Goal: Information Seeking & Learning: Check status

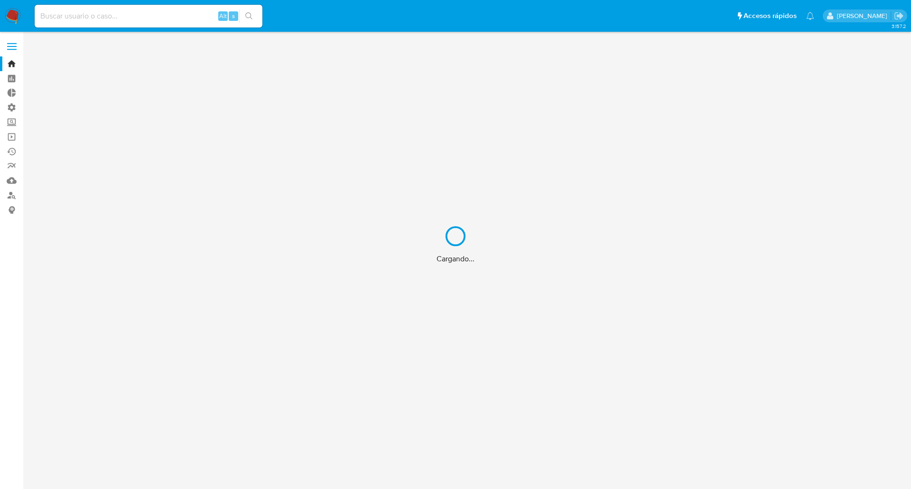
click at [139, 10] on div "Cargando..." at bounding box center [455, 244] width 911 height 489
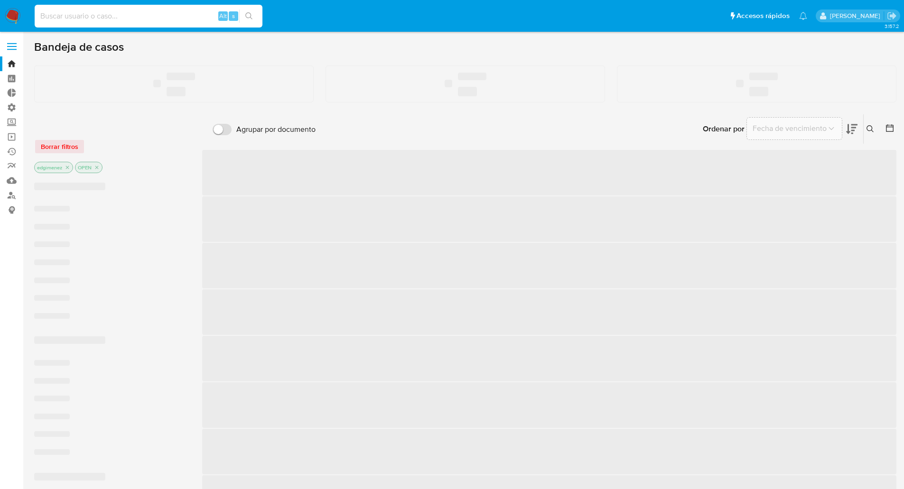
click at [140, 16] on input at bounding box center [149, 16] width 228 height 12
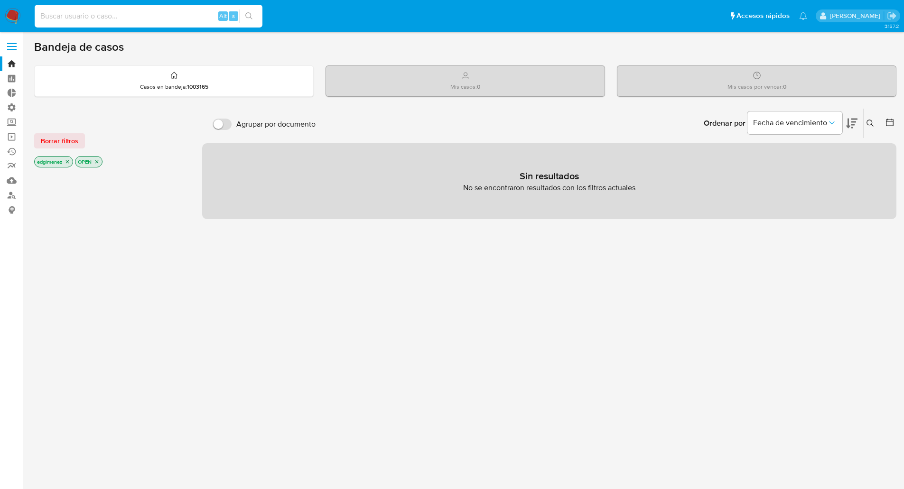
click at [141, 17] on input at bounding box center [149, 16] width 228 height 12
click at [129, 17] on input at bounding box center [149, 16] width 228 height 12
paste input "fk9ceTUeArMdeCLyw06lUCJC"
type input "fk9ceTUeArMdeCLyw06lUCJC"
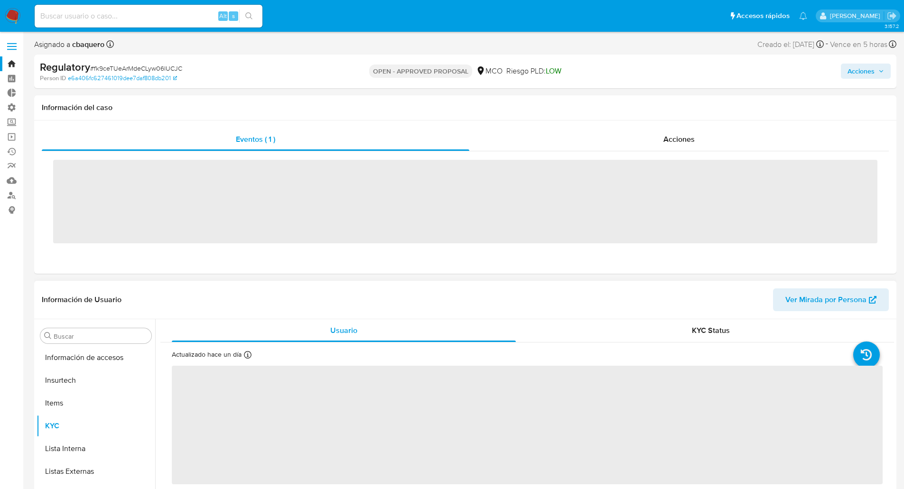
scroll to position [401, 0]
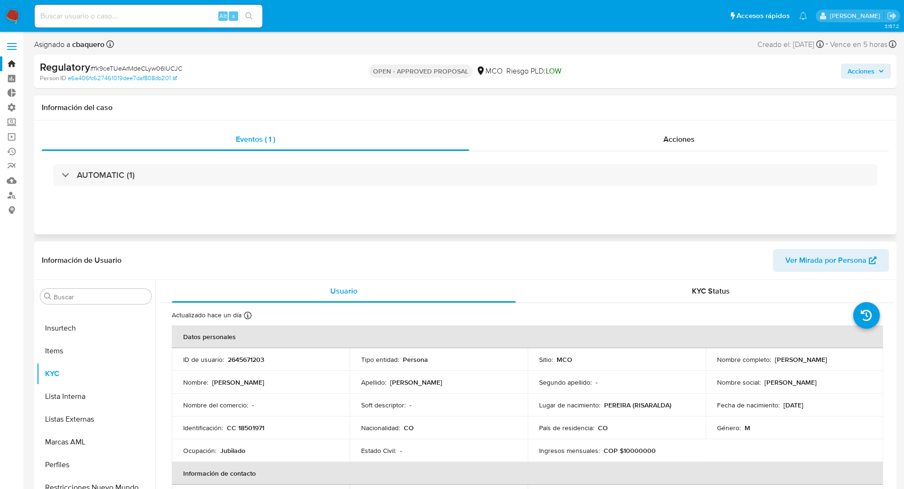
select select "10"
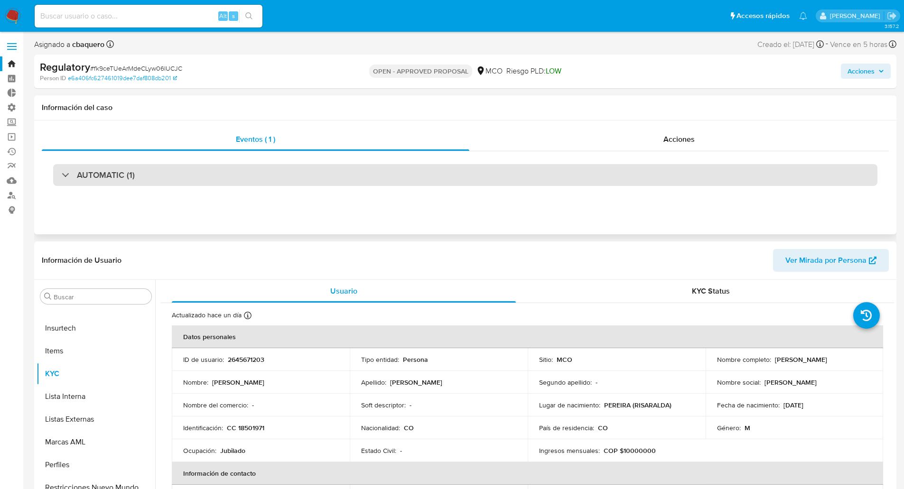
click at [62, 175] on div "AUTOMATIC (1)" at bounding box center [98, 175] width 73 height 10
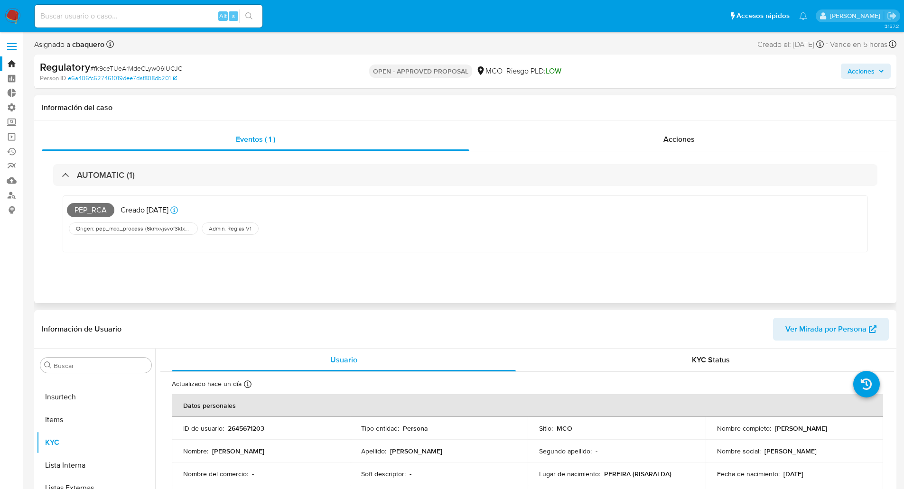
click at [114, 217] on div "PEP_RCA Creado [DATE] Creado: [DATE] 22:48:38" at bounding box center [328, 210] width 523 height 21
click at [136, 208] on p "Creado [DATE]" at bounding box center [145, 210] width 48 height 10
click at [637, 147] on div "Acciones" at bounding box center [678, 139] width 419 height 23
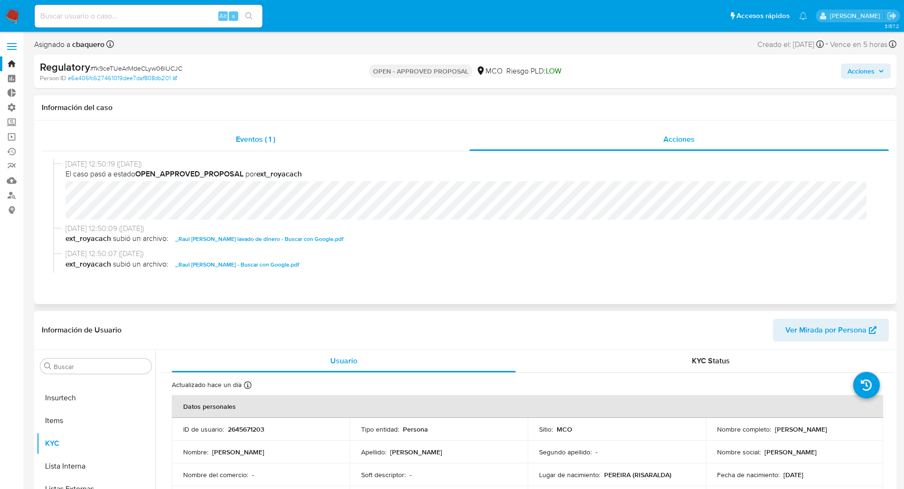
click at [270, 140] on span "Eventos ( 1 )" at bounding box center [255, 139] width 39 height 11
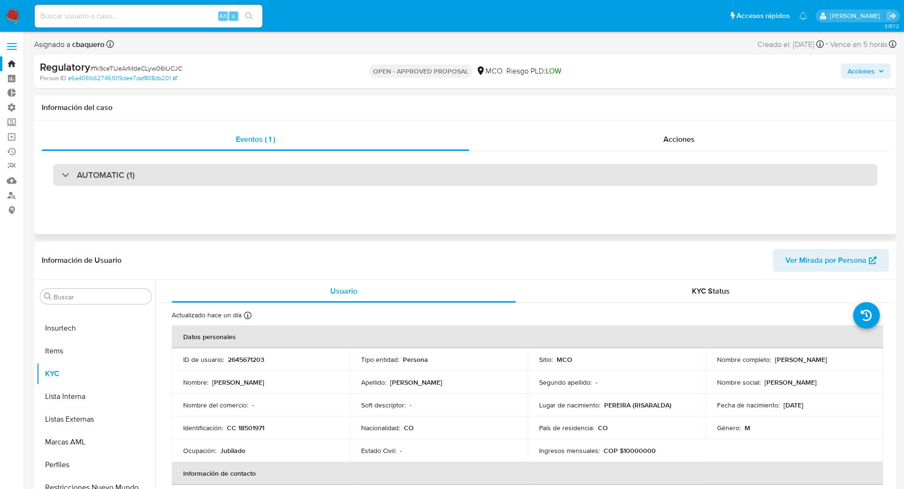
click at [62, 175] on div at bounding box center [62, 175] width 0 height 0
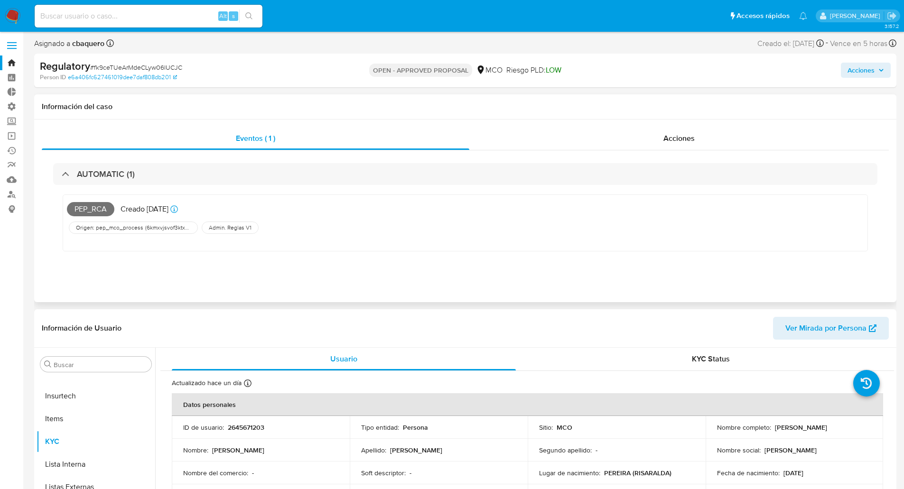
scroll to position [0, 0]
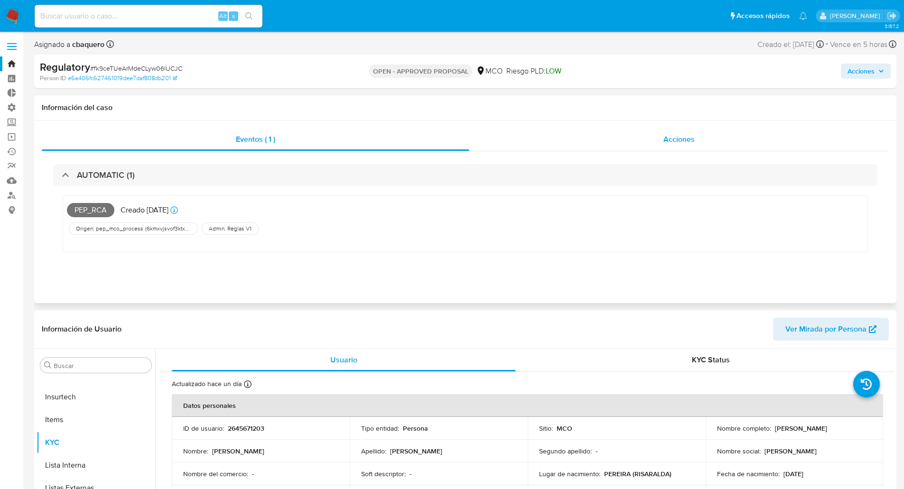
click at [632, 142] on div "Acciones" at bounding box center [678, 139] width 419 height 23
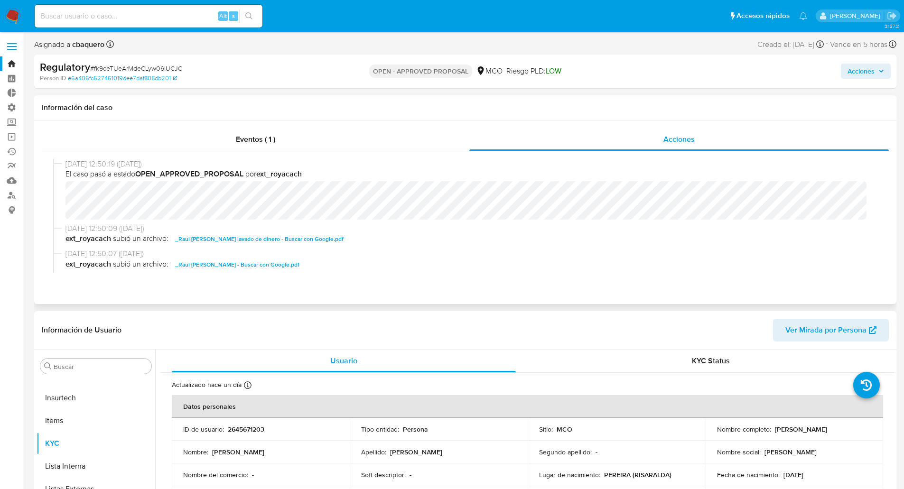
click at [179, 178] on b "OPEN_APPROVED_PROPOSAL" at bounding box center [189, 173] width 108 height 11
click at [242, 134] on span "Eventos ( 1 )" at bounding box center [255, 139] width 39 height 11
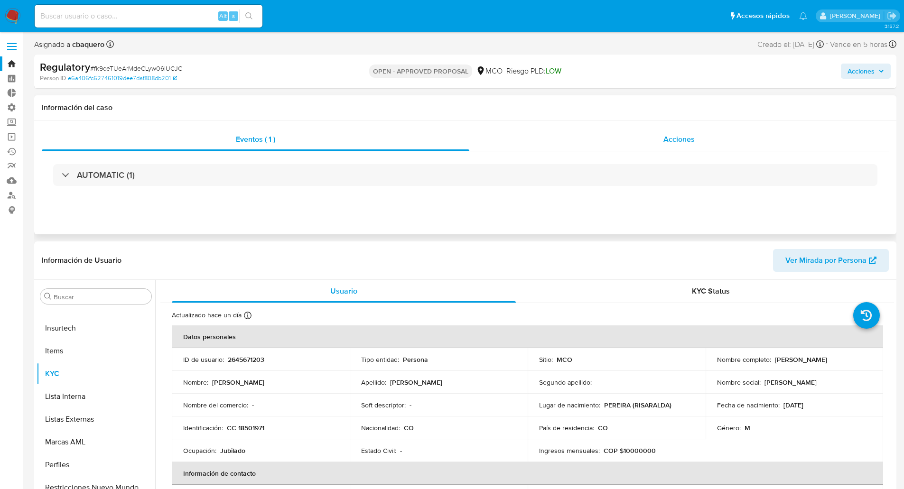
click at [689, 140] on span "Acciones" at bounding box center [678, 139] width 31 height 11
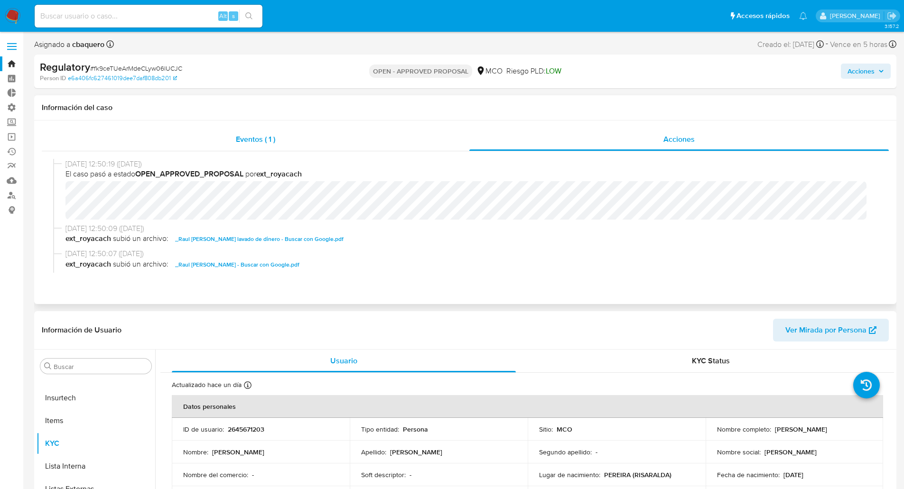
click at [266, 144] on span "Eventos ( 1 )" at bounding box center [255, 139] width 39 height 11
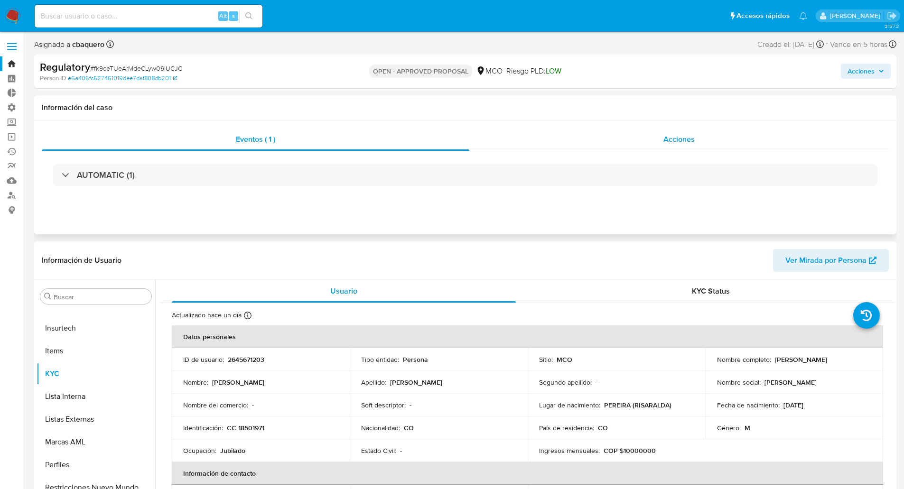
click at [656, 137] on div "Acciones" at bounding box center [678, 139] width 419 height 23
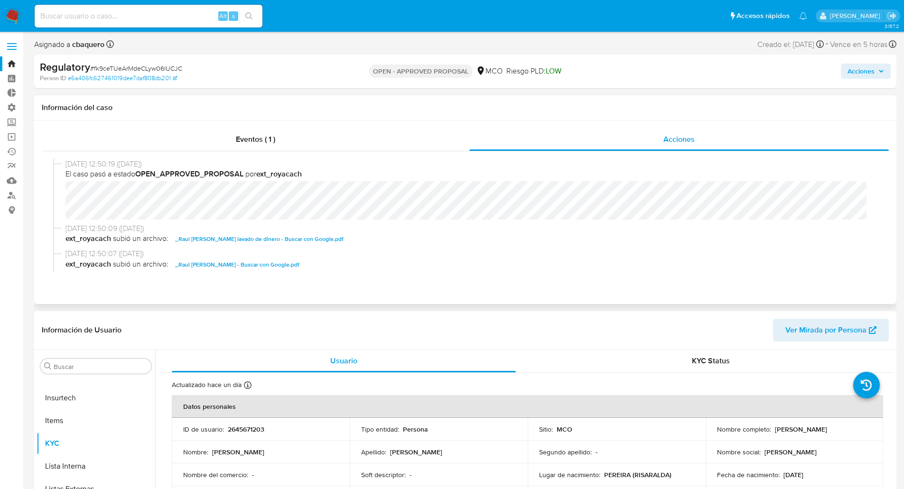
click at [233, 168] on span "[DATE] 12:50:19 ([DATE])" at bounding box center [469, 164] width 808 height 10
click at [232, 173] on b "OPEN_APPROVED_PROPOSAL" at bounding box center [189, 173] width 108 height 11
click at [178, 169] on b "OPEN_APPROVED_PROPOSAL" at bounding box center [189, 173] width 108 height 11
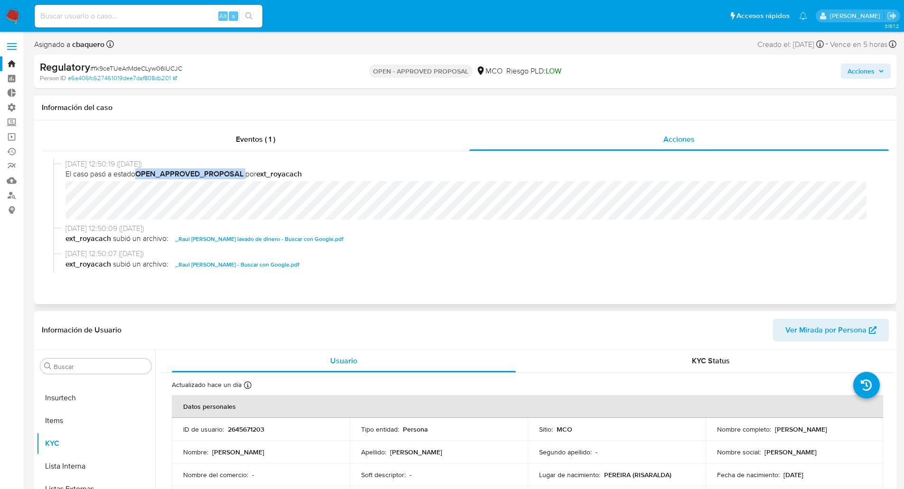
click at [177, 169] on b "OPEN_APPROVED_PROPOSAL" at bounding box center [189, 173] width 108 height 11
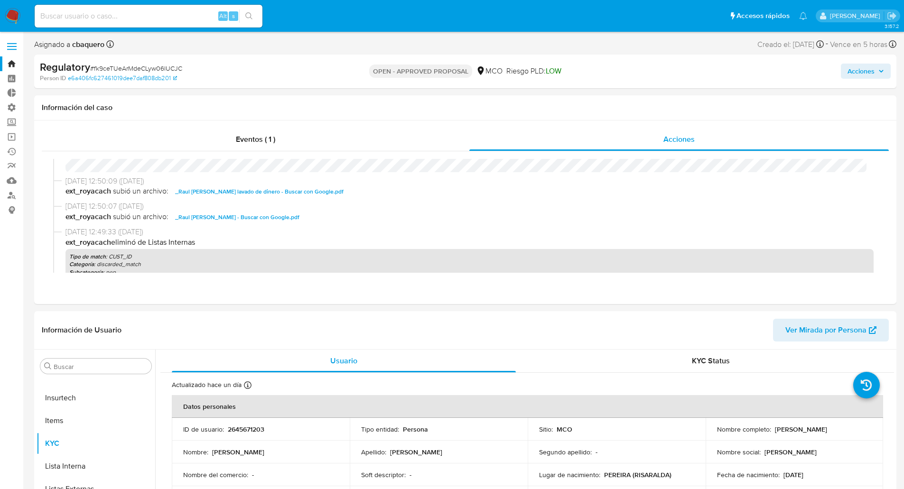
click at [145, 9] on div "Alt s" at bounding box center [149, 16] width 228 height 23
click at [146, 19] on input at bounding box center [149, 16] width 228 height 12
paste input "yRjhSZy92y4t0URl7T8h5Wnp"
type input "yRjhSZy92y4t0URl7T8h5Wnp"
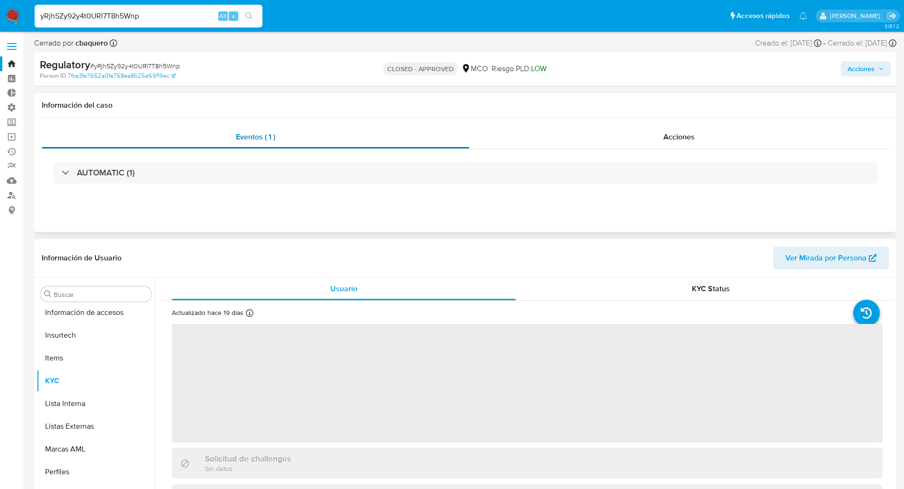
scroll to position [401, 0]
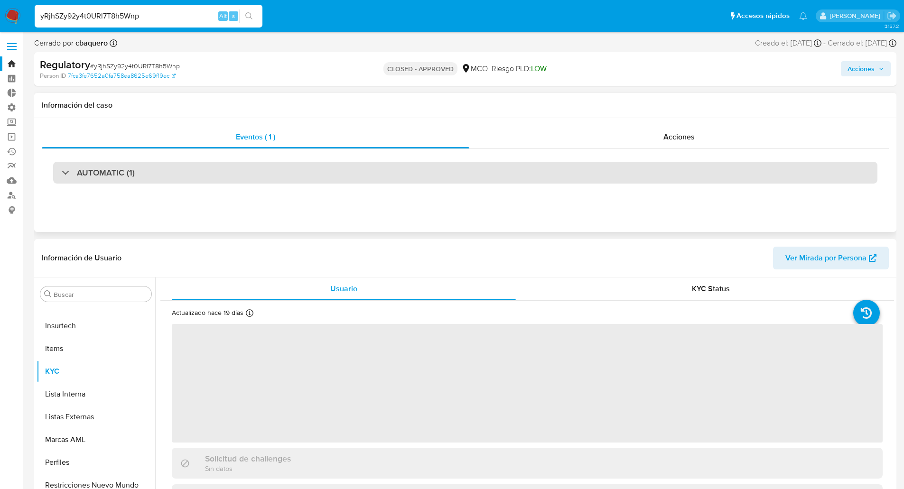
click at [118, 175] on h3 "AUTOMATIC (1)" at bounding box center [106, 173] width 58 height 10
select select "10"
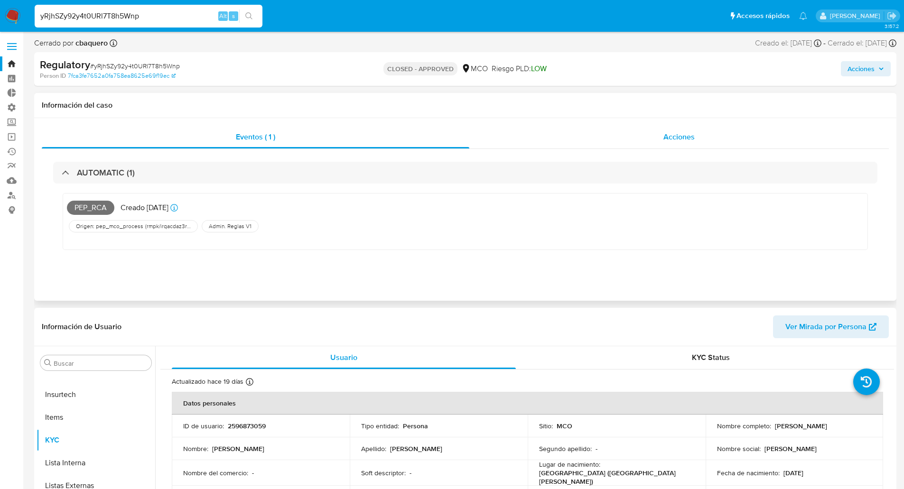
click at [641, 139] on div "Acciones" at bounding box center [678, 137] width 419 height 23
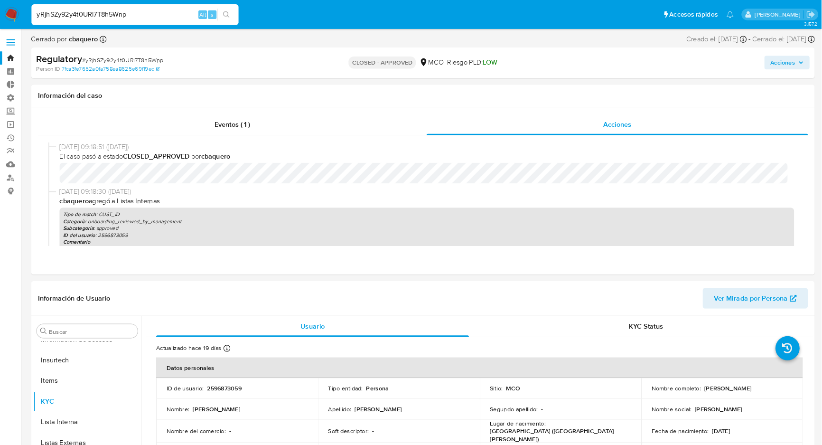
scroll to position [400, 0]
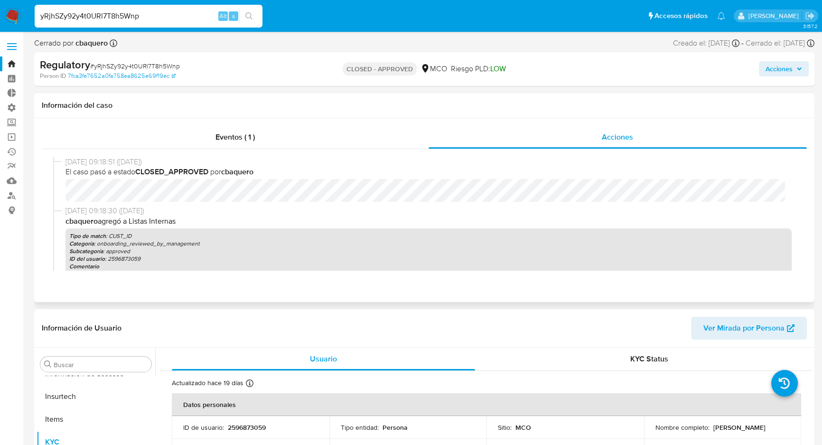
drag, startPoint x: 661, startPoint y: 21, endPoint x: 320, endPoint y: 203, distance: 385.9
click at [320, 203] on div "[DATE] 09:18:51 ([DATE]) El caso pasó a estado CLOSED_APPROVED por cbaquero" at bounding box center [424, 181] width 742 height 49
click at [273, 131] on div "Eventos ( 1 )" at bounding box center [235, 137] width 387 height 23
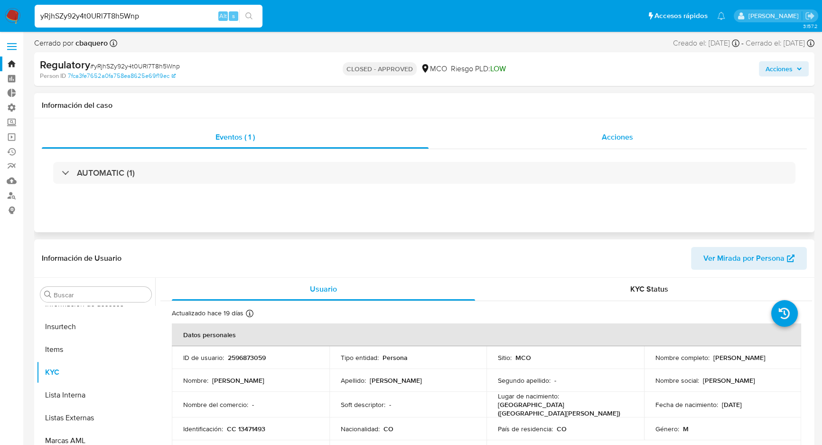
click at [493, 138] on div "Acciones" at bounding box center [617, 137] width 379 height 23
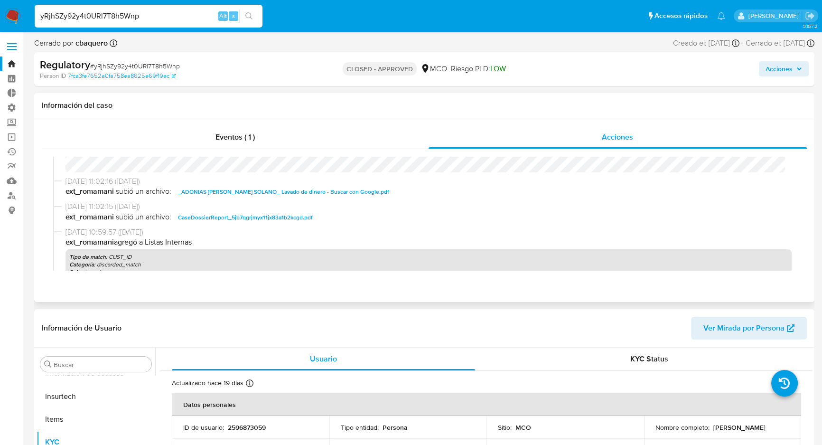
scroll to position [169, 0]
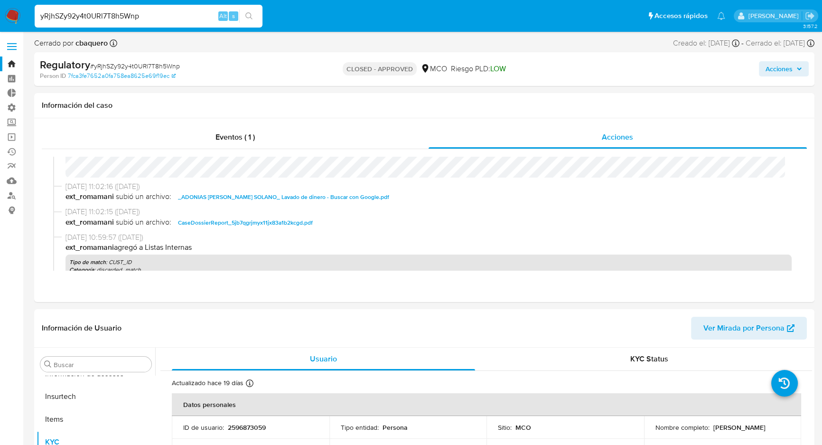
click at [118, 9] on div "yRjhSZy92y4t0URl7T8h5Wnp Alt s" at bounding box center [149, 16] width 228 height 23
click at [121, 17] on input "yRjhSZy92y4t0URl7T8h5Wnp" at bounding box center [149, 16] width 228 height 12
paste input "NOMBRE_APROBADOR"
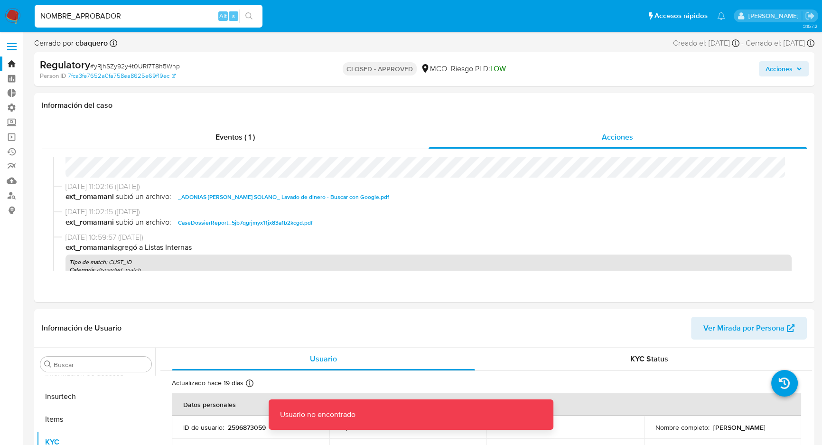
drag, startPoint x: 184, startPoint y: 20, endPoint x: 239, endPoint y: 20, distance: 55.5
click at [185, 20] on input "NOMBRE_APROBADOR" at bounding box center [149, 16] width 228 height 12
click at [253, 10] on button "search-icon" at bounding box center [248, 15] width 19 height 13
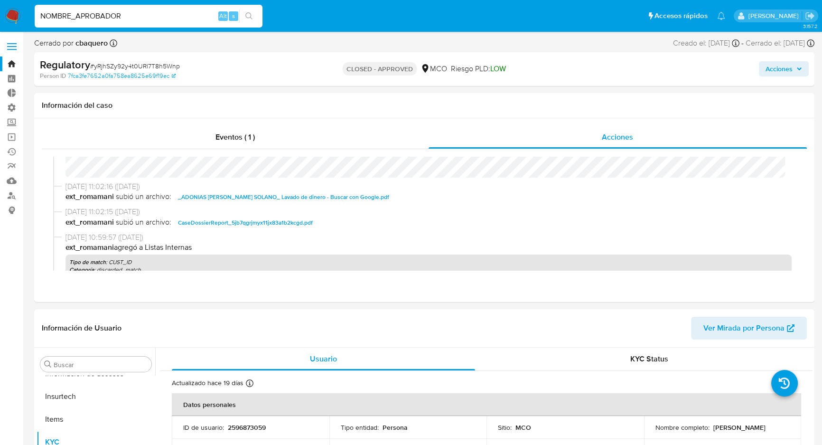
click at [122, 16] on input "NOMBRE_APROBADOR" at bounding box center [149, 16] width 228 height 12
click at [93, 23] on div "NOMBRE_APROBADOR Alt s" at bounding box center [149, 16] width 228 height 23
click at [100, 19] on input "NOMBRE_APROBADOR" at bounding box center [149, 16] width 228 height 12
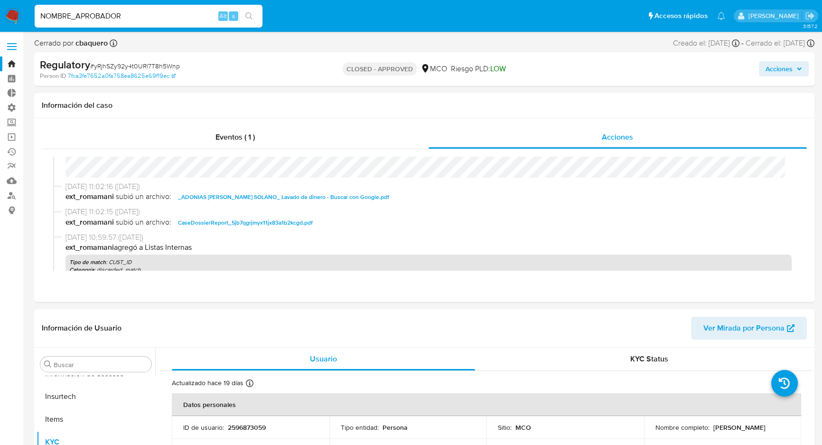
paste input "fk9ceTUeArMdeCLyw06lUCJC"
type input "fk9ceTUeArMdeCLyw06lUCJC"
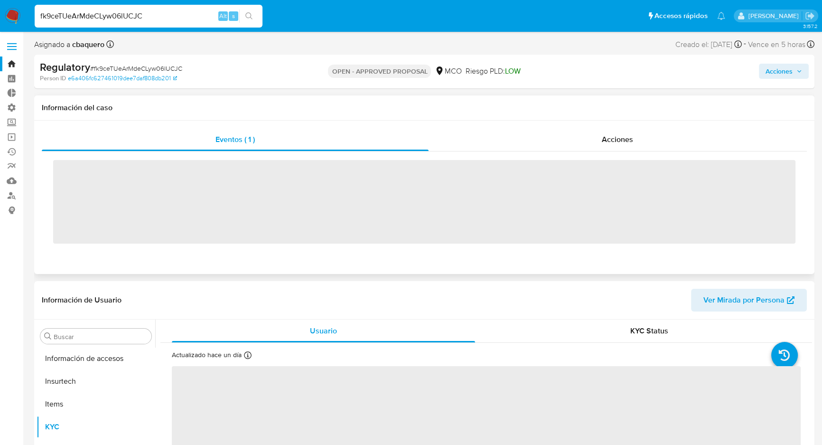
scroll to position [400, 0]
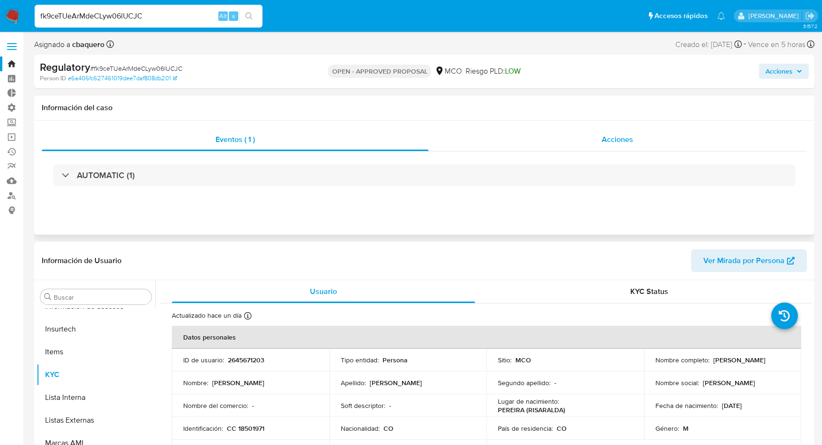
drag, startPoint x: 571, startPoint y: 146, endPoint x: 552, endPoint y: 146, distance: 19.0
click at [570, 146] on div "Acciones" at bounding box center [617, 139] width 379 height 23
select select "10"
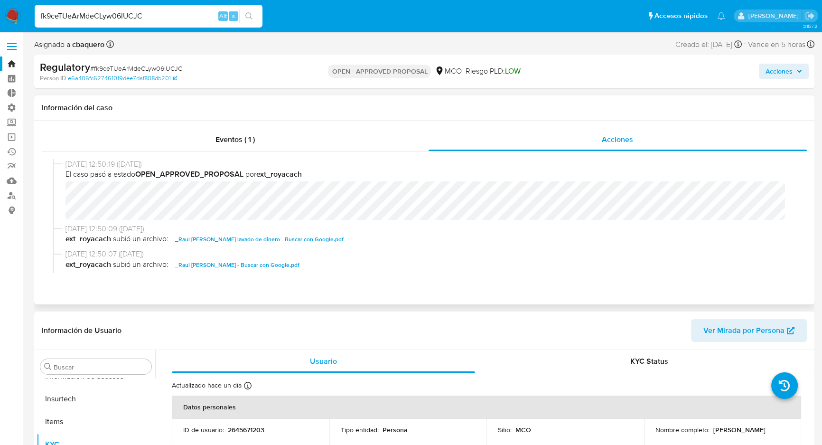
click at [233, 123] on div "Eventos ( 1 ) Acciones [DATE] 12:50:19 ([DATE]) El caso pasó a estado OPEN_APPR…" at bounding box center [424, 213] width 780 height 184
drag, startPoint x: 229, startPoint y: 134, endPoint x: 208, endPoint y: 145, distance: 22.9
click at [228, 135] on span "Eventos ( 1 )" at bounding box center [234, 139] width 39 height 11
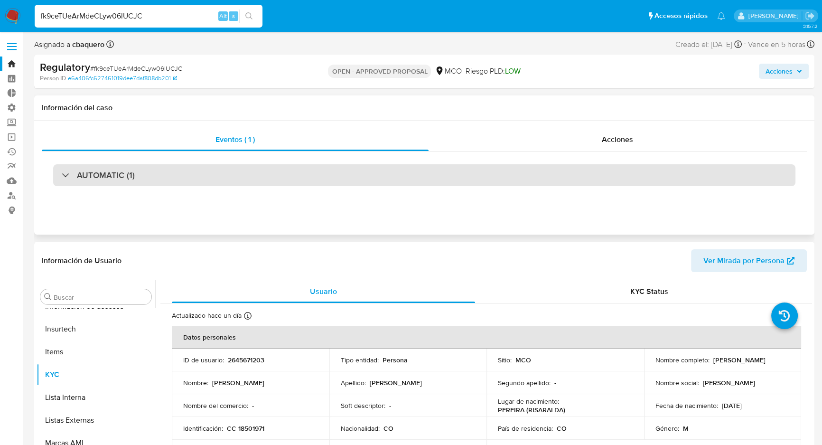
click at [62, 185] on div "AUTOMATIC (1)" at bounding box center [424, 175] width 742 height 22
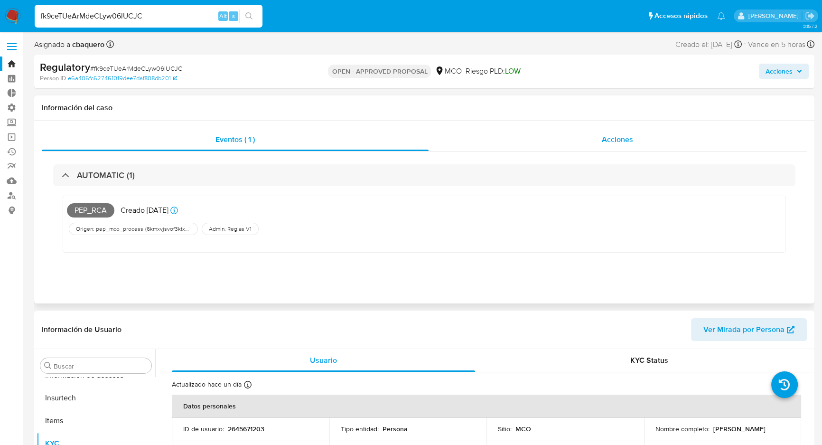
click at [520, 142] on div "Acciones" at bounding box center [617, 139] width 379 height 23
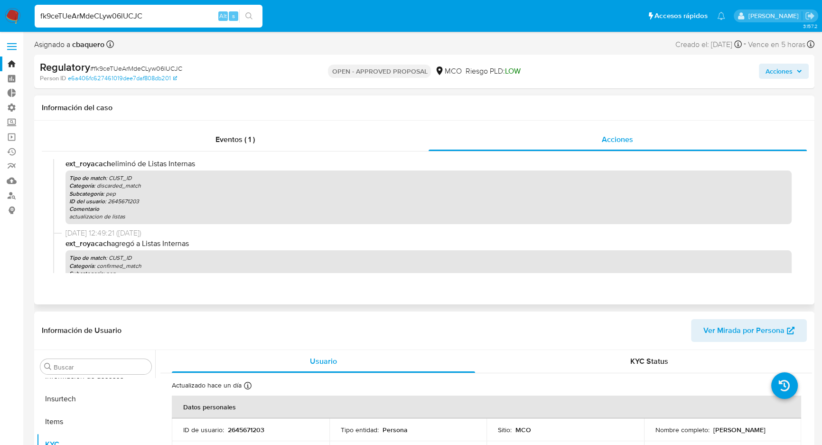
scroll to position [0, 0]
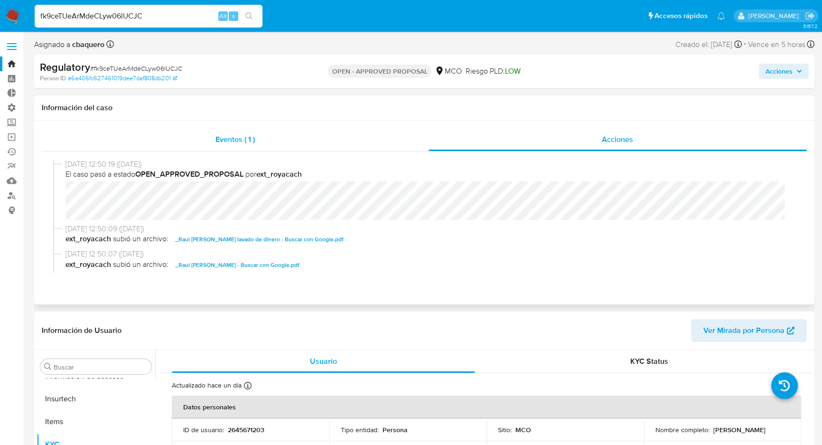
click at [252, 147] on div "Eventos ( 1 )" at bounding box center [235, 139] width 387 height 23
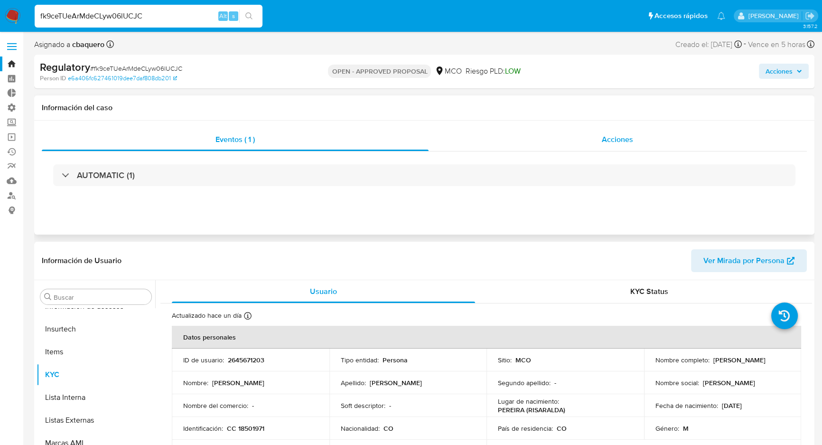
click at [503, 146] on div "Acciones" at bounding box center [617, 139] width 379 height 23
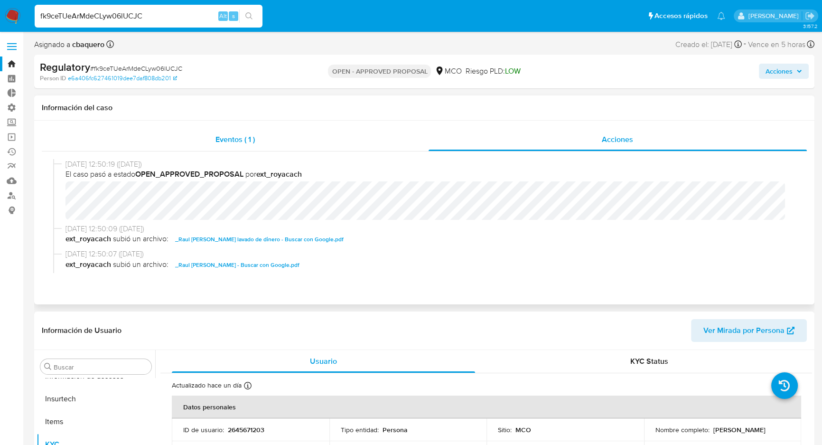
click at [252, 148] on div "Eventos ( 1 )" at bounding box center [235, 139] width 387 height 23
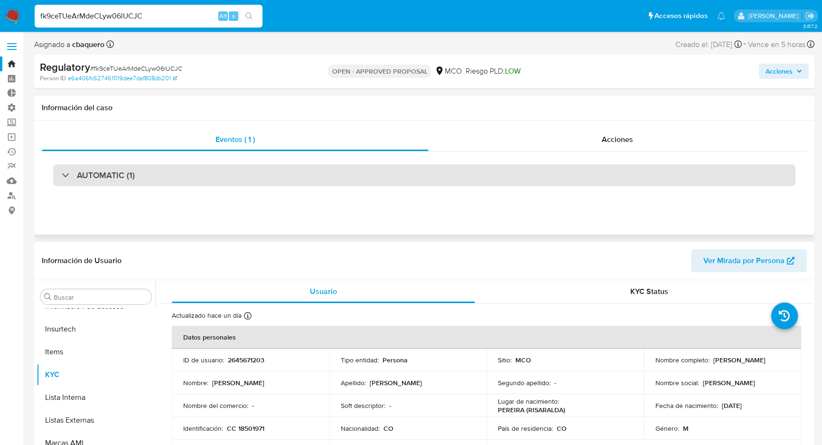
click at [56, 172] on div "AUTOMATIC (1)" at bounding box center [424, 175] width 742 height 22
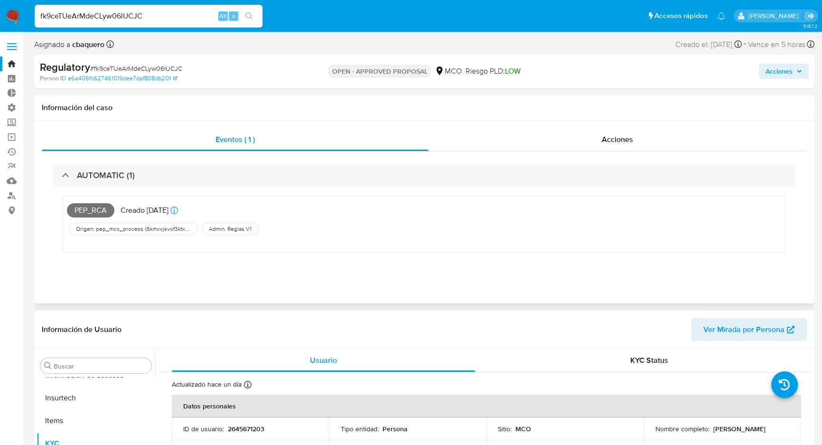
click at [555, 157] on div "AUTOMATIC (1) PEP_RCA Creado [DATE] Creado: [DATE] 22:48:38 Origen: pep_mco_pro…" at bounding box center [424, 215] width 765 height 128
click at [553, 139] on div "Acciones" at bounding box center [617, 139] width 379 height 23
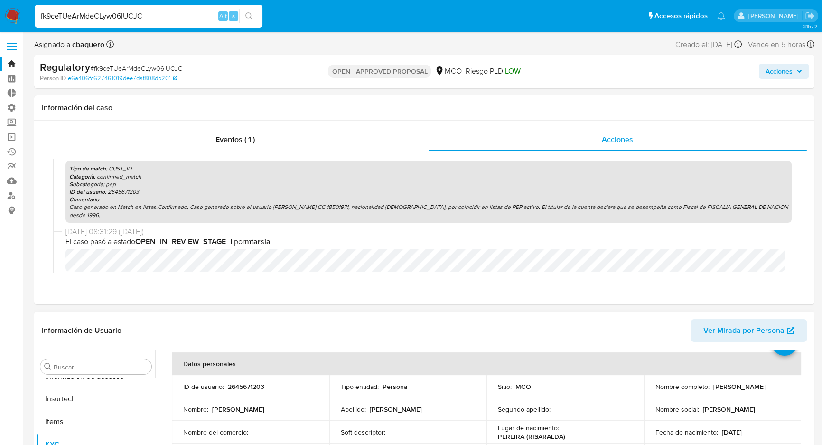
scroll to position [43, 0]
click at [256, 384] on p "2645671203" at bounding box center [246, 386] width 37 height 9
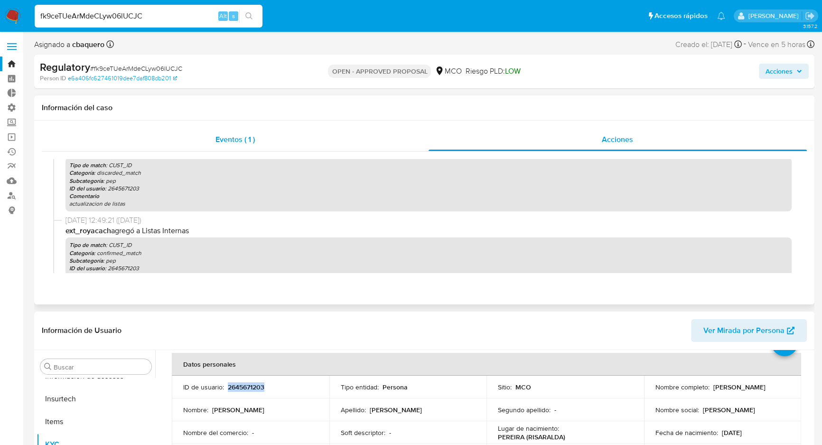
scroll to position [129, 0]
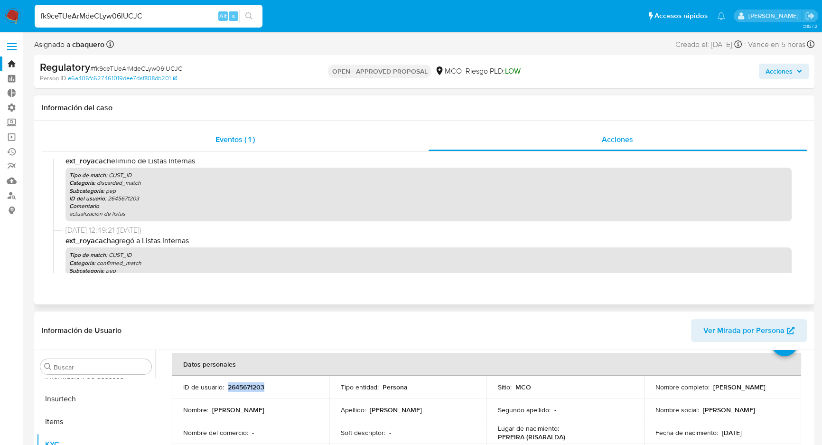
click at [236, 137] on span "Eventos ( 1 )" at bounding box center [234, 139] width 39 height 11
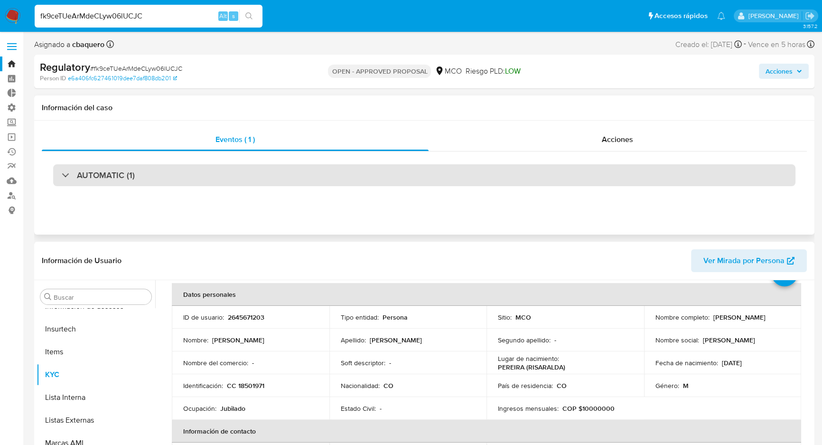
click at [73, 175] on div "AUTOMATIC (1)" at bounding box center [98, 175] width 73 height 10
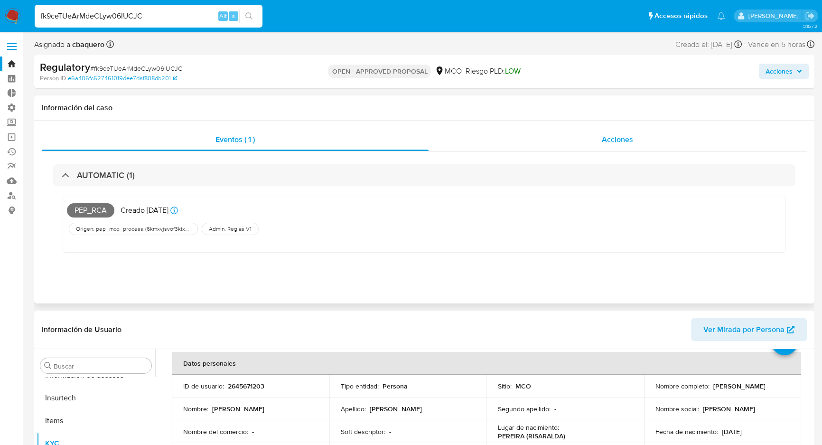
click at [592, 138] on div "Acciones" at bounding box center [617, 139] width 379 height 23
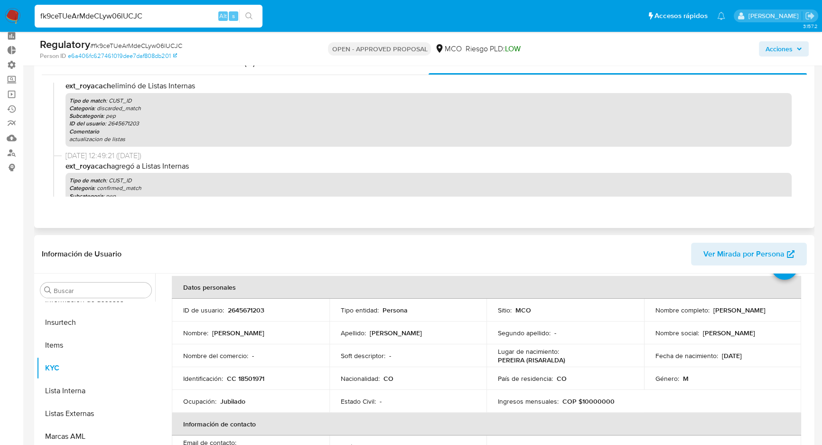
scroll to position [106, 0]
